Goal: Information Seeking & Learning: Learn about a topic

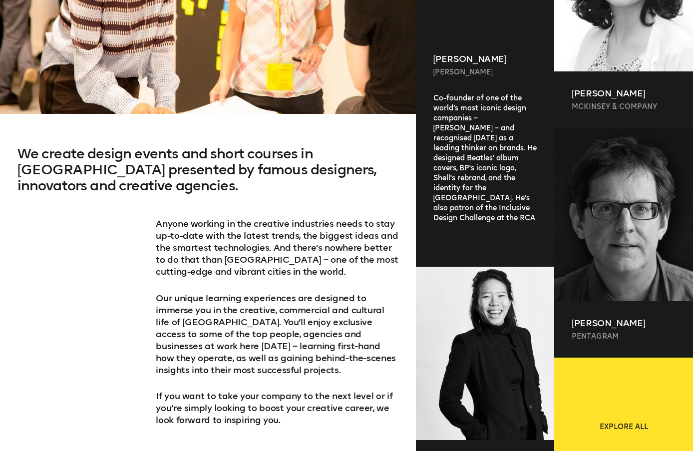
scroll to position [549, 0]
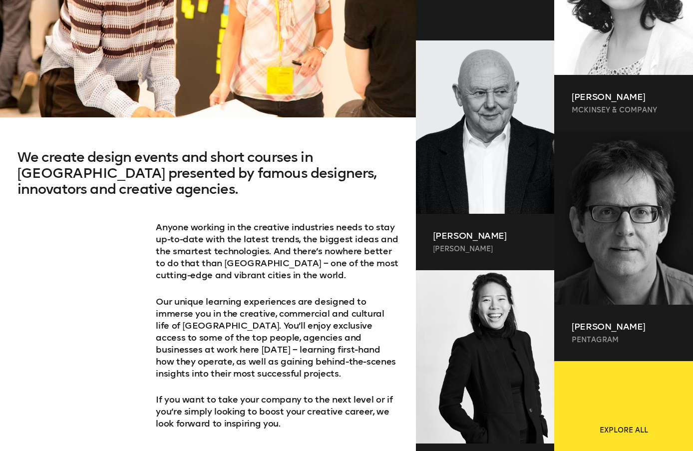
click at [277, 239] on p "Anyone working in the creative industries needs to stay up-­to-­date with the l…" at bounding box center [277, 251] width 243 height 60
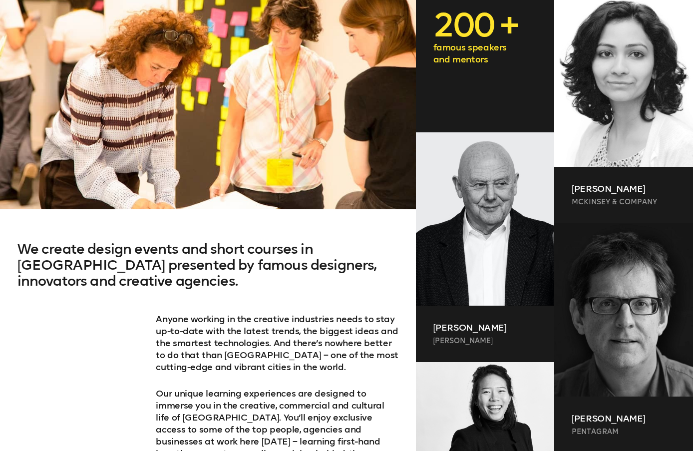
scroll to position [449, 0]
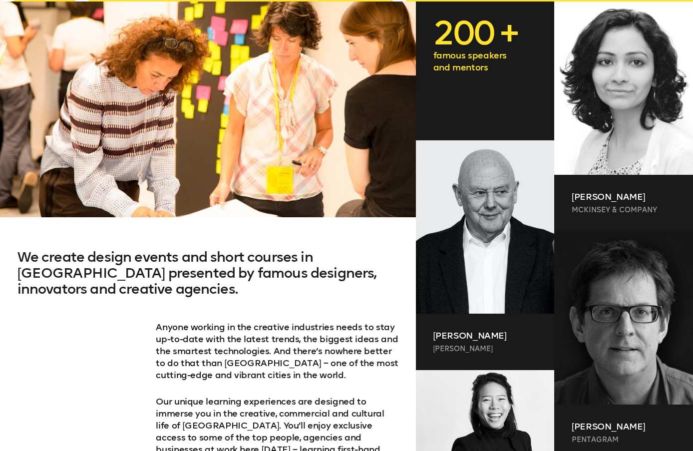
click at [321, 308] on h2 "We create design events and short courses in [GEOGRAPHIC_DATA] presented by fam…" at bounding box center [207, 285] width 381 height 72
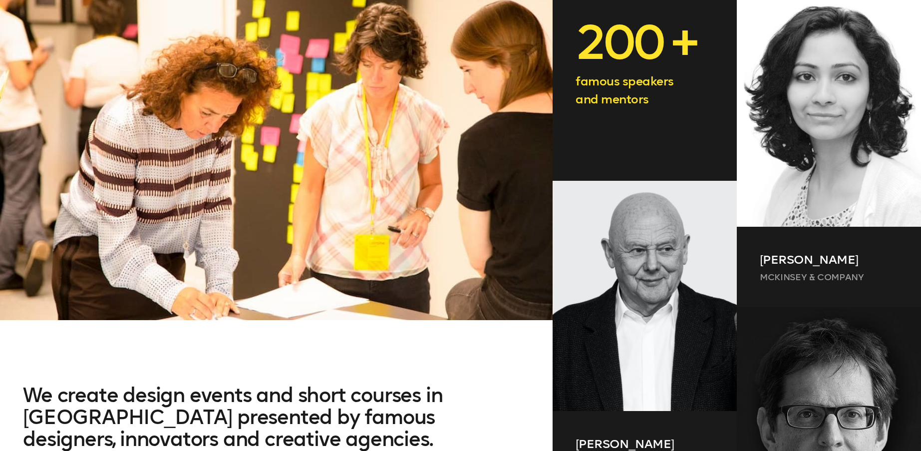
scroll to position [449, 0]
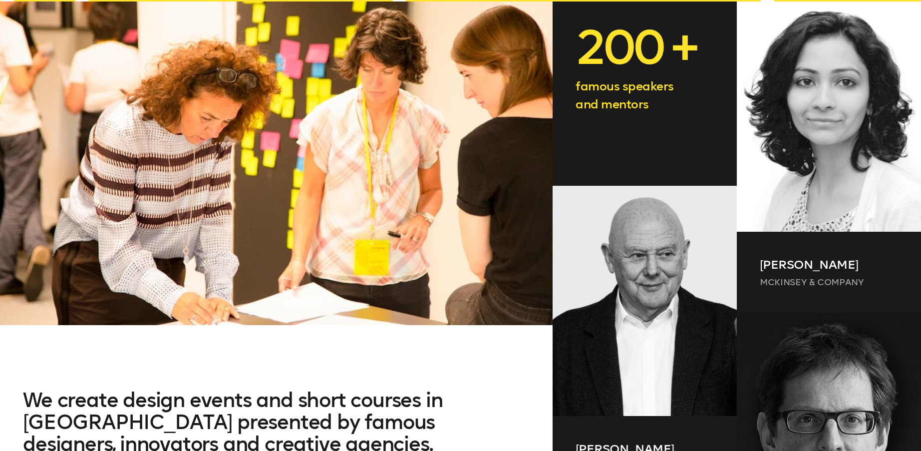
click at [634, 69] on p "200 +" at bounding box center [645, 47] width 138 height 44
click at [637, 96] on p "famous speakers and mentors" at bounding box center [645, 95] width 138 height 36
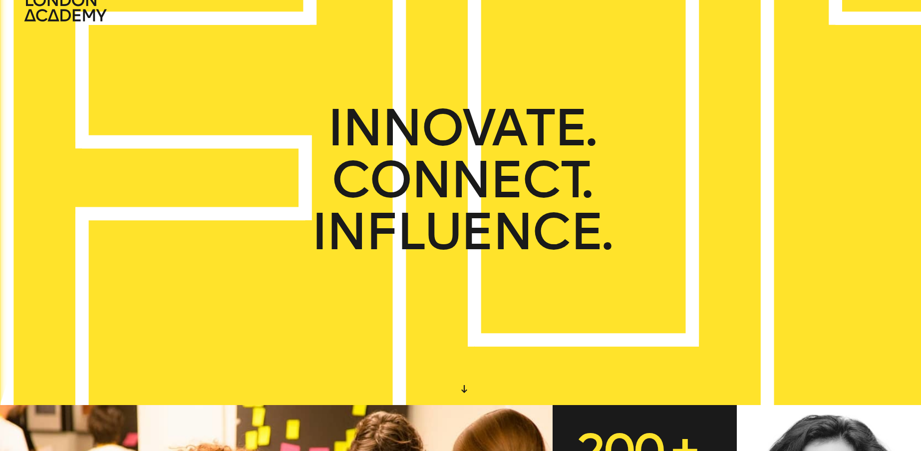
scroll to position [0, 0]
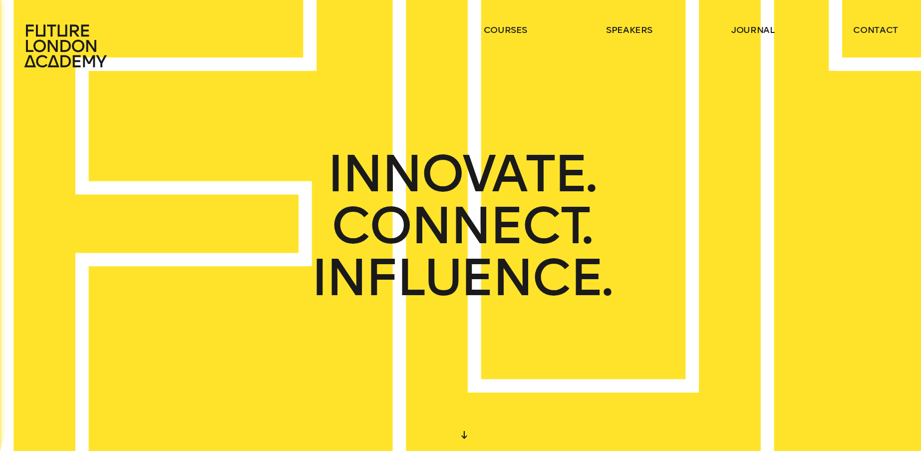
click at [343, 148] on span "INNOVATE." at bounding box center [460, 174] width 267 height 52
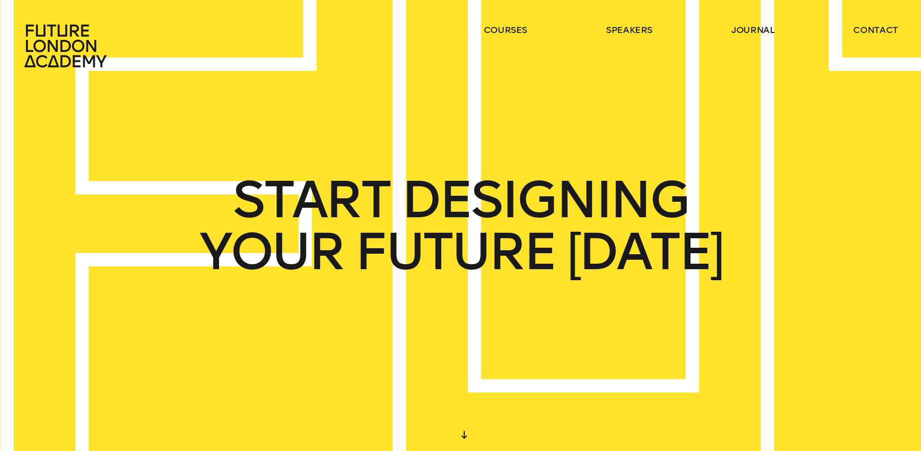
click at [693, 172] on div "START DESIGNING YOUR FUTURE [DATE]" at bounding box center [460, 225] width 921 height 451
click at [608, 30] on link "speakers" at bounding box center [629, 30] width 46 height 12
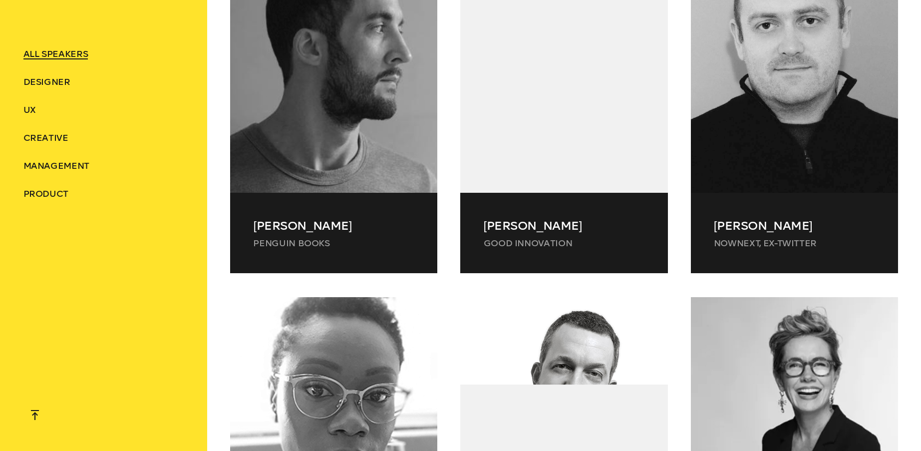
scroll to position [3346, 0]
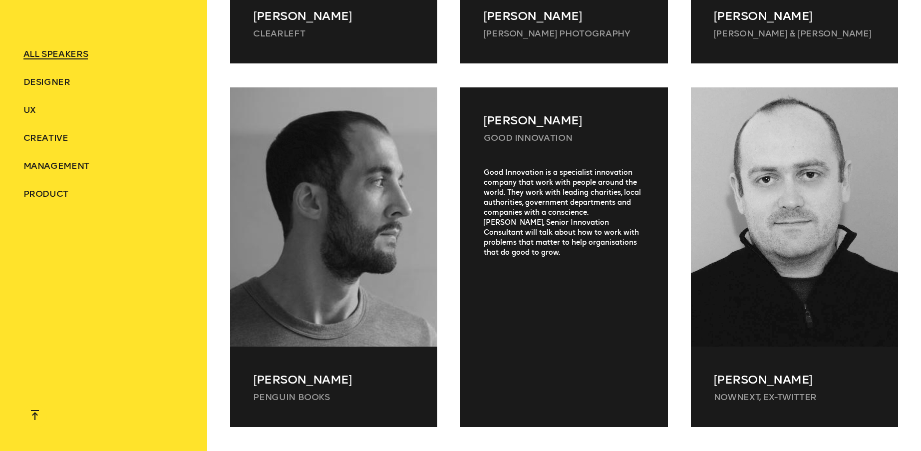
click at [607, 173] on div "[PERSON_NAME] Good Innovation Good Innovation is a specialist innovation compan…" at bounding box center [563, 257] width 207 height 340
click at [607, 173] on div "Good Innovation is a specialist innovation company that work with people around…" at bounding box center [563, 285] width 207 height 235
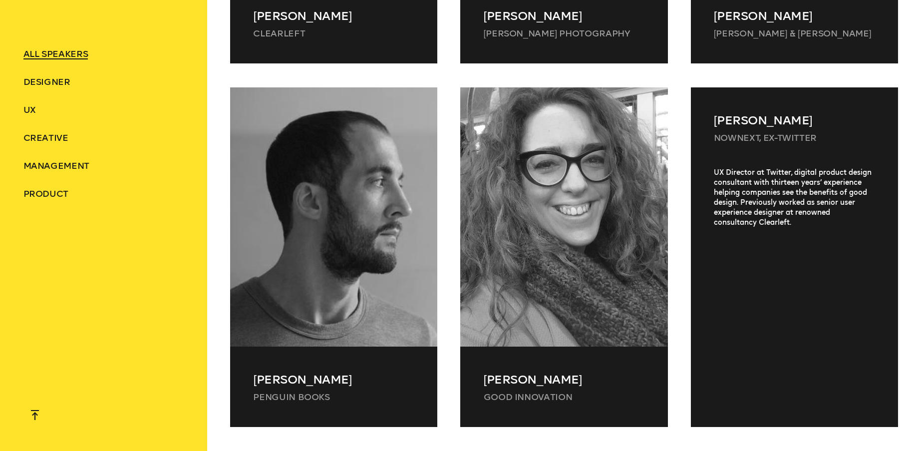
click at [693, 190] on div "[PERSON_NAME] NowNext, ex-Twitter UX Director at Twitter, digital product desig…" at bounding box center [794, 257] width 207 height 340
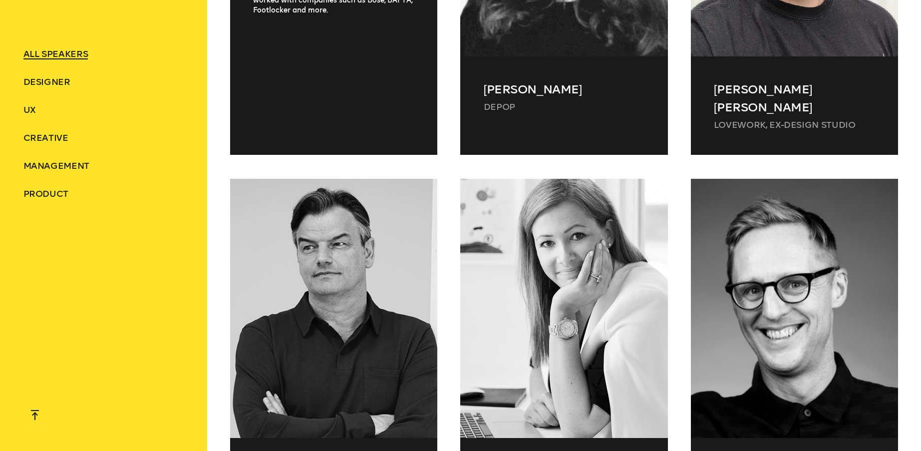
scroll to position [6842, 0]
